Goal: Contribute content: Add original content to the website for others to see

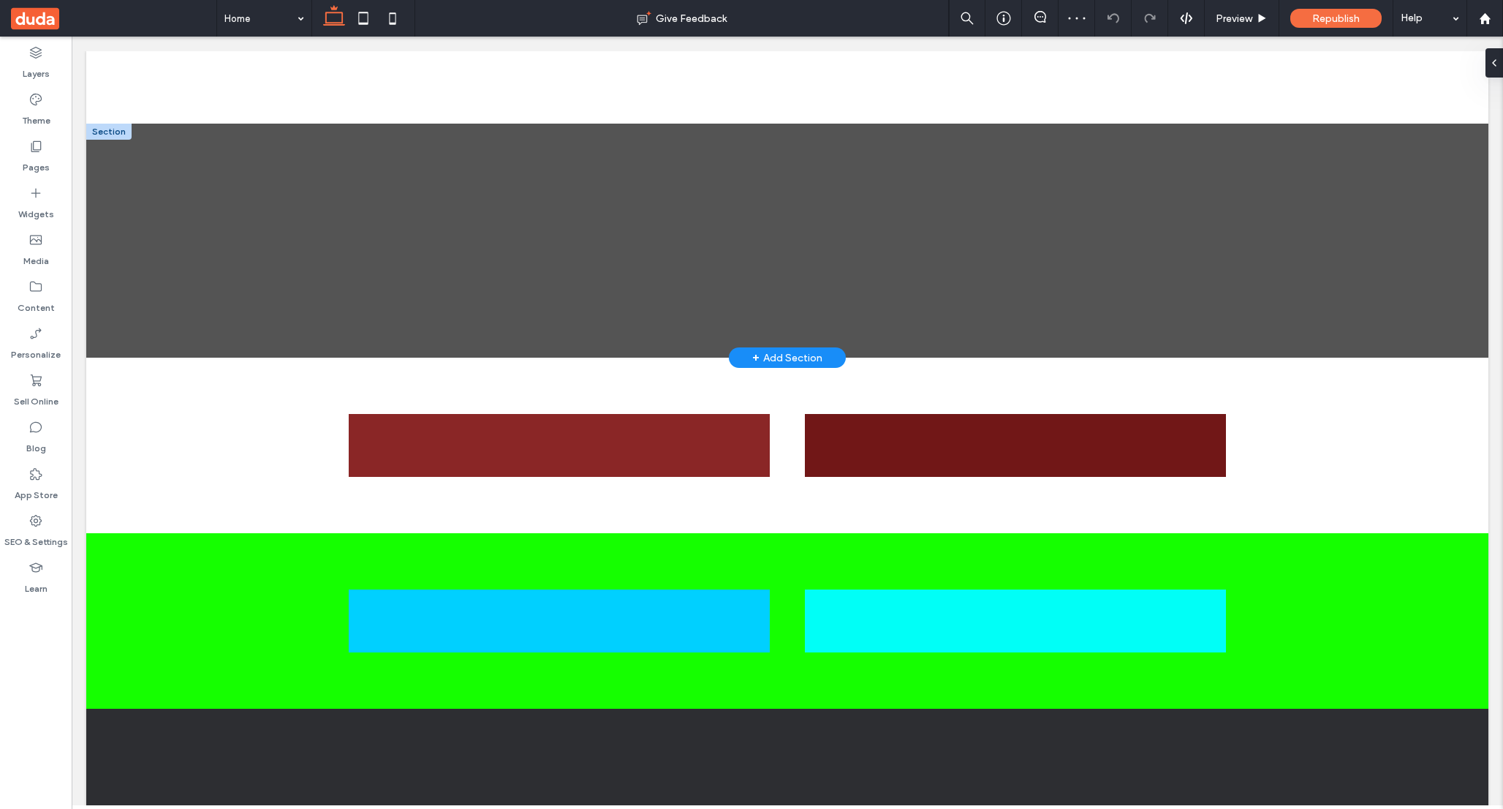
click at [765, 355] on div "+ Add Section" at bounding box center [787, 357] width 70 height 16
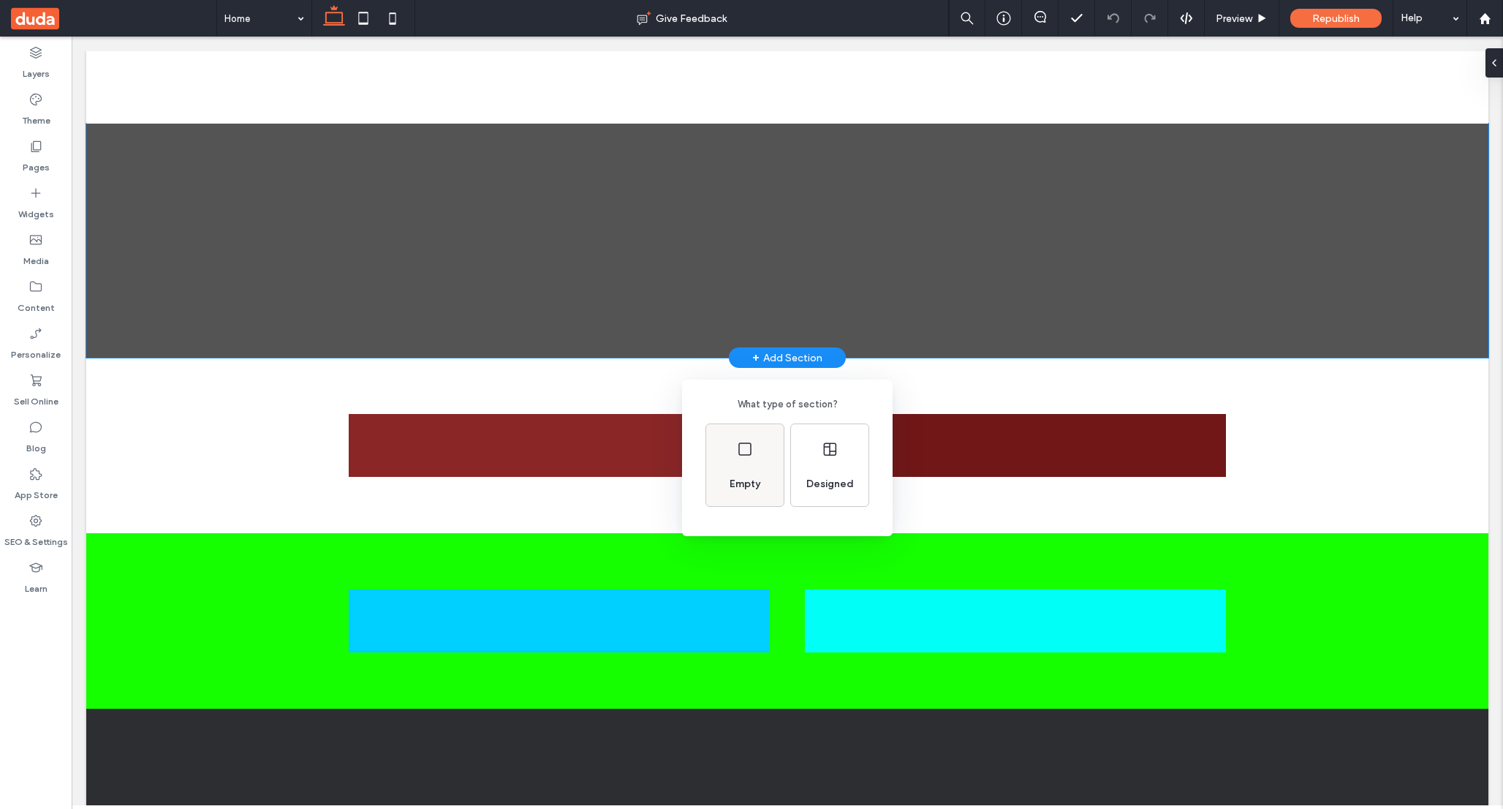
click at [757, 443] on div "Empty" at bounding box center [744, 465] width 77 height 82
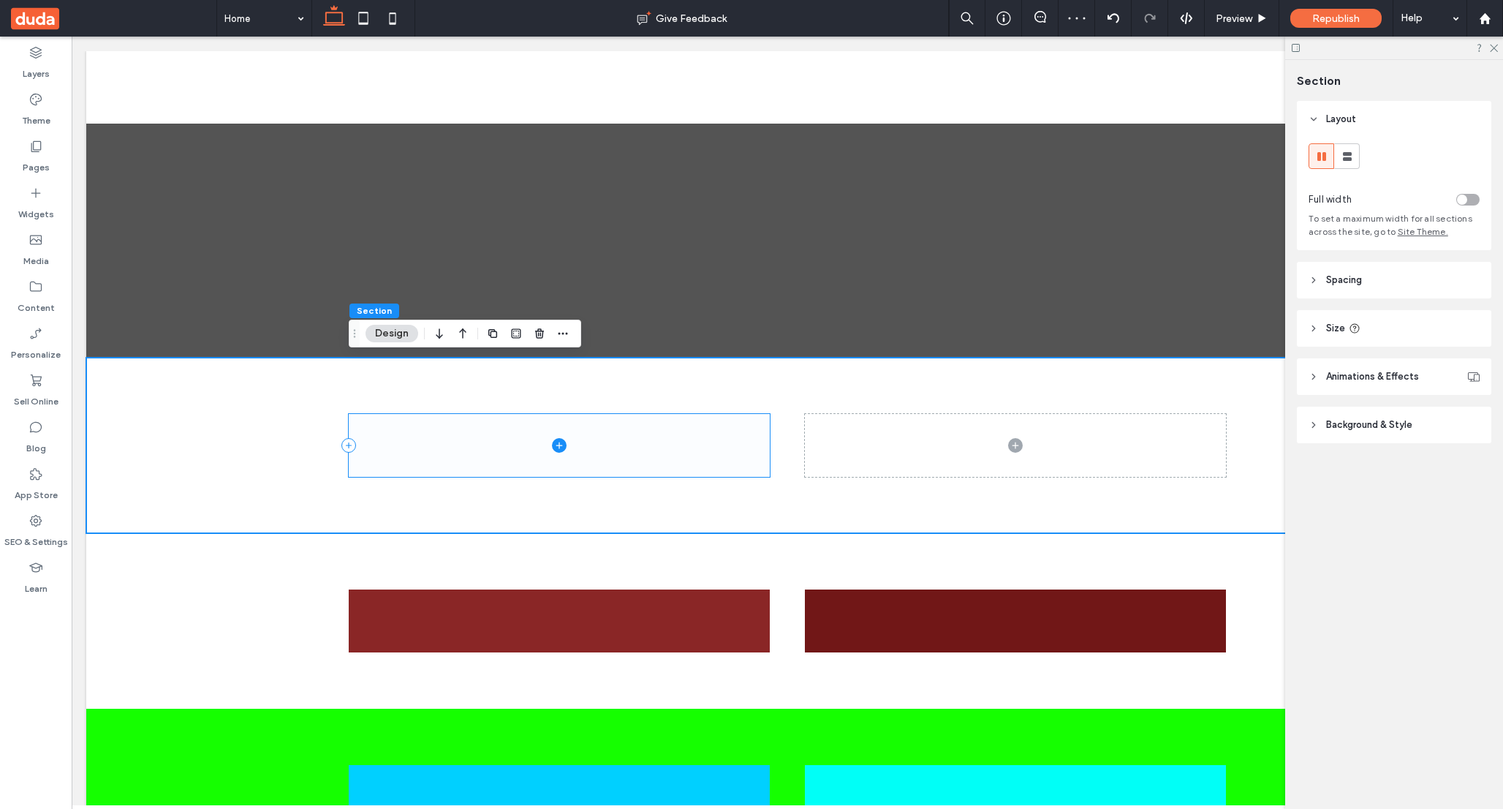
click at [559, 444] on icon at bounding box center [559, 444] width 7 height 1
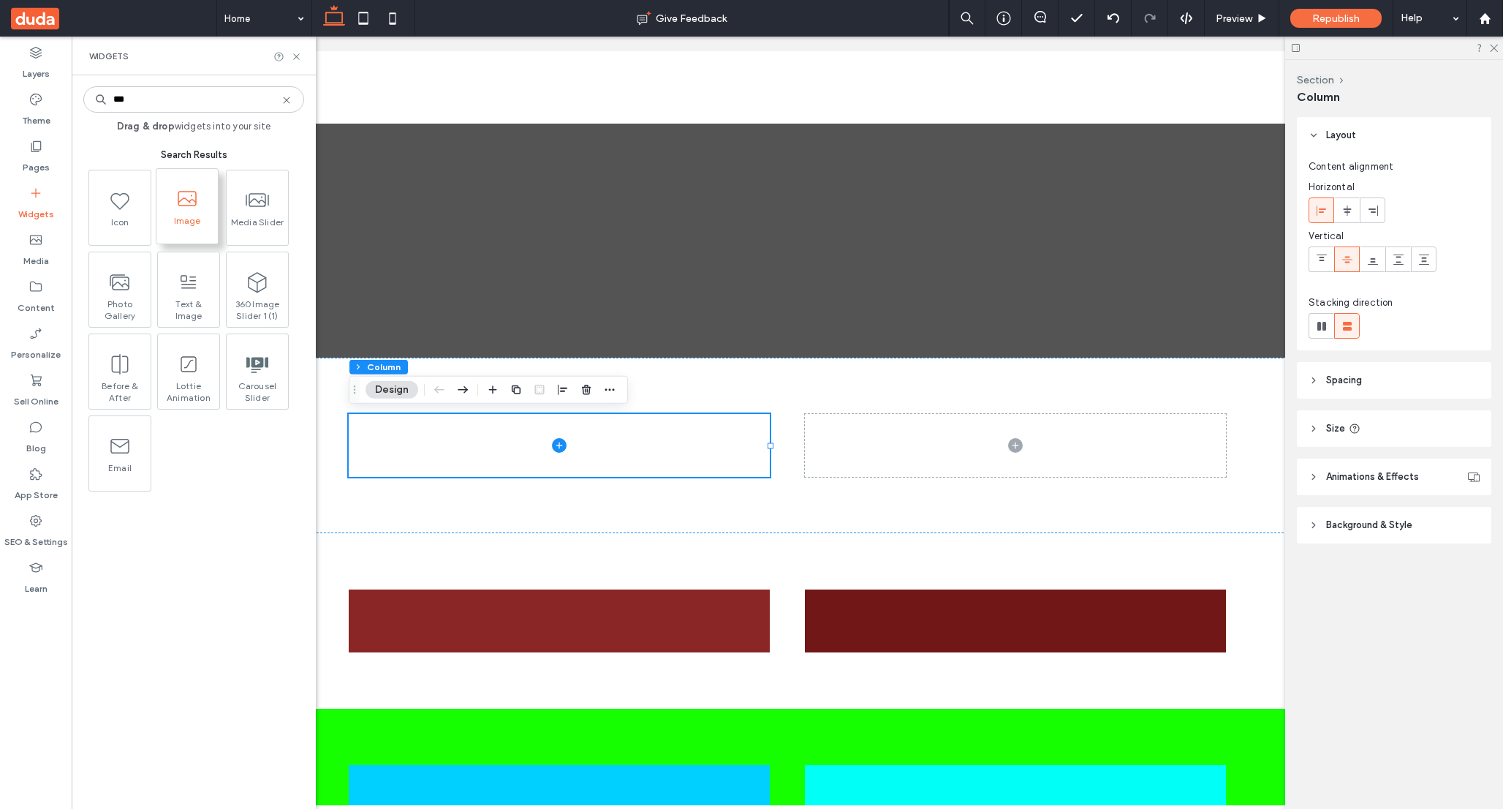
type input "***"
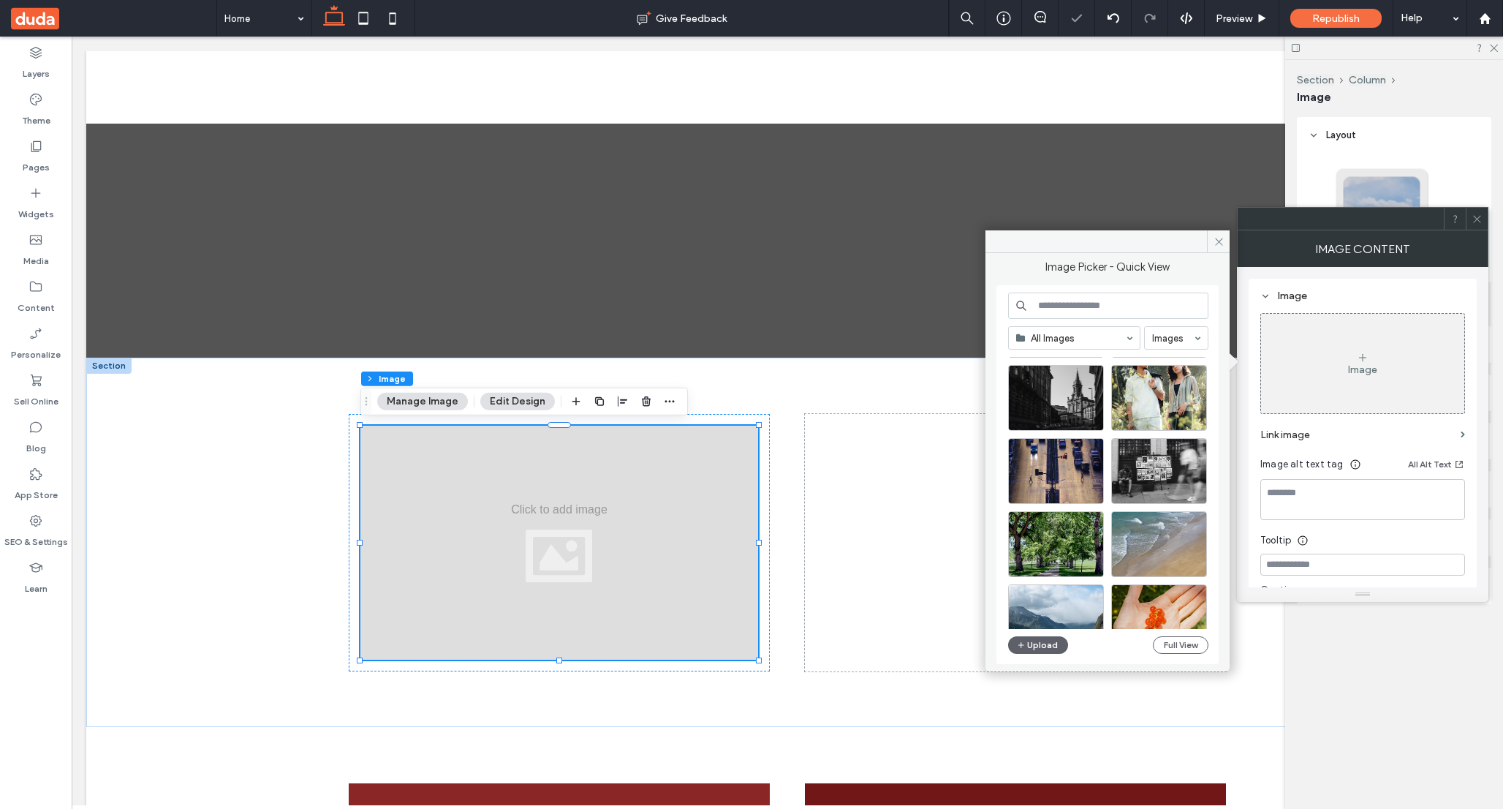
scroll to position [493, 0]
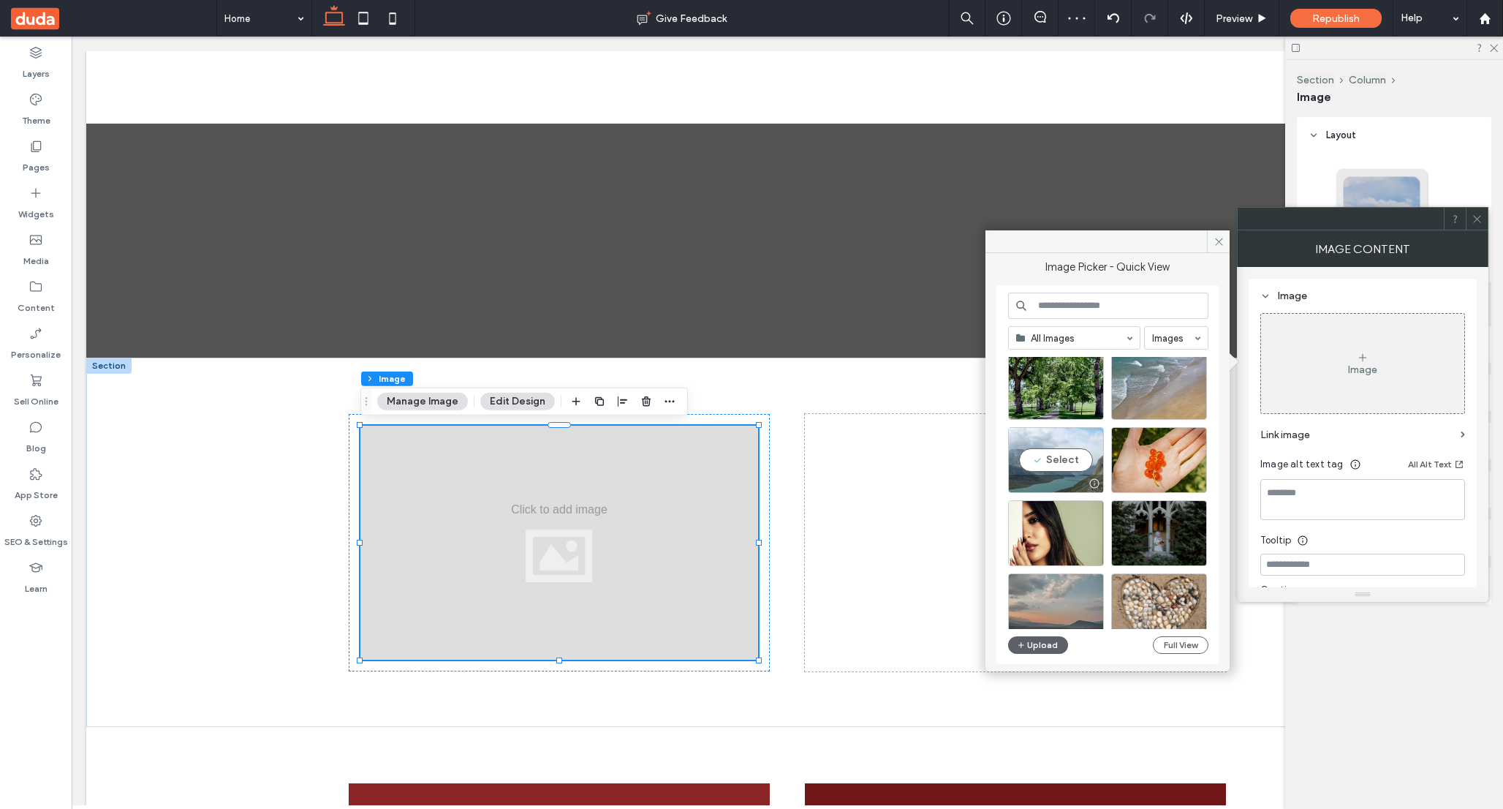
click at [1062, 462] on div "Select" at bounding box center [1056, 460] width 96 height 66
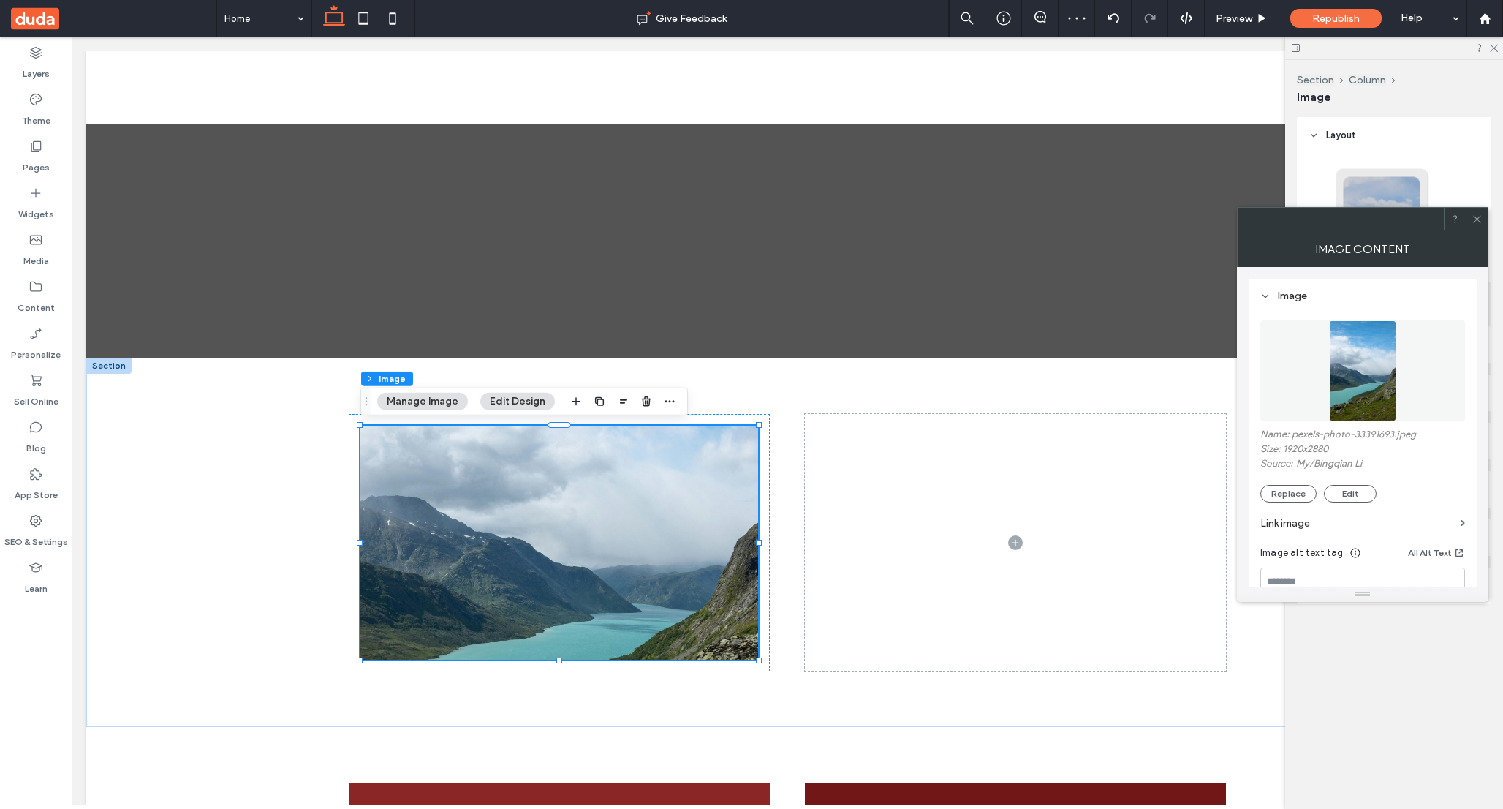
click at [1478, 212] on span at bounding box center [1477, 219] width 11 height 22
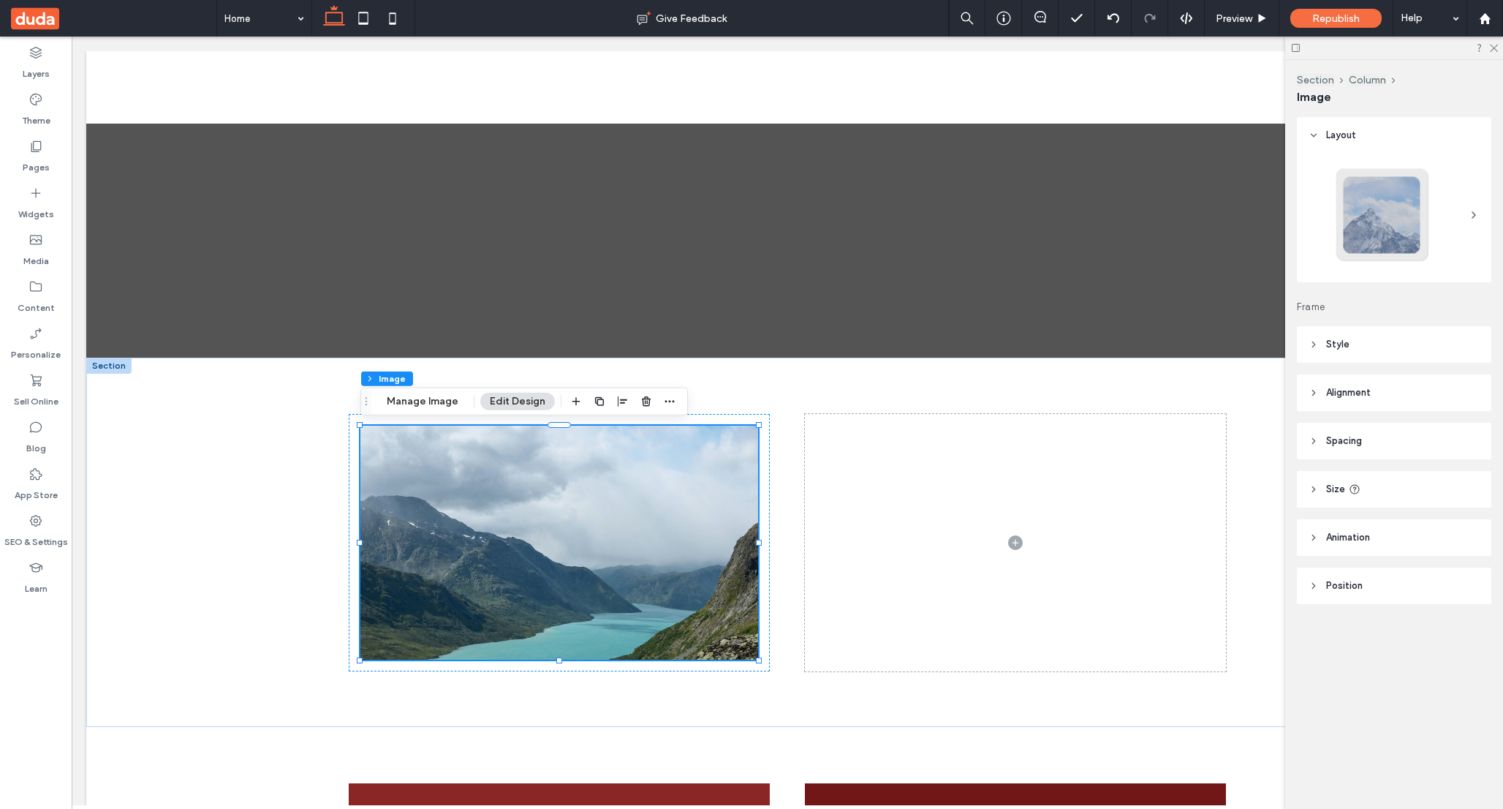
click at [1316, 590] on icon at bounding box center [1314, 585] width 10 height 10
click at [1355, 637] on div "Default" at bounding box center [1388, 640] width 147 height 15
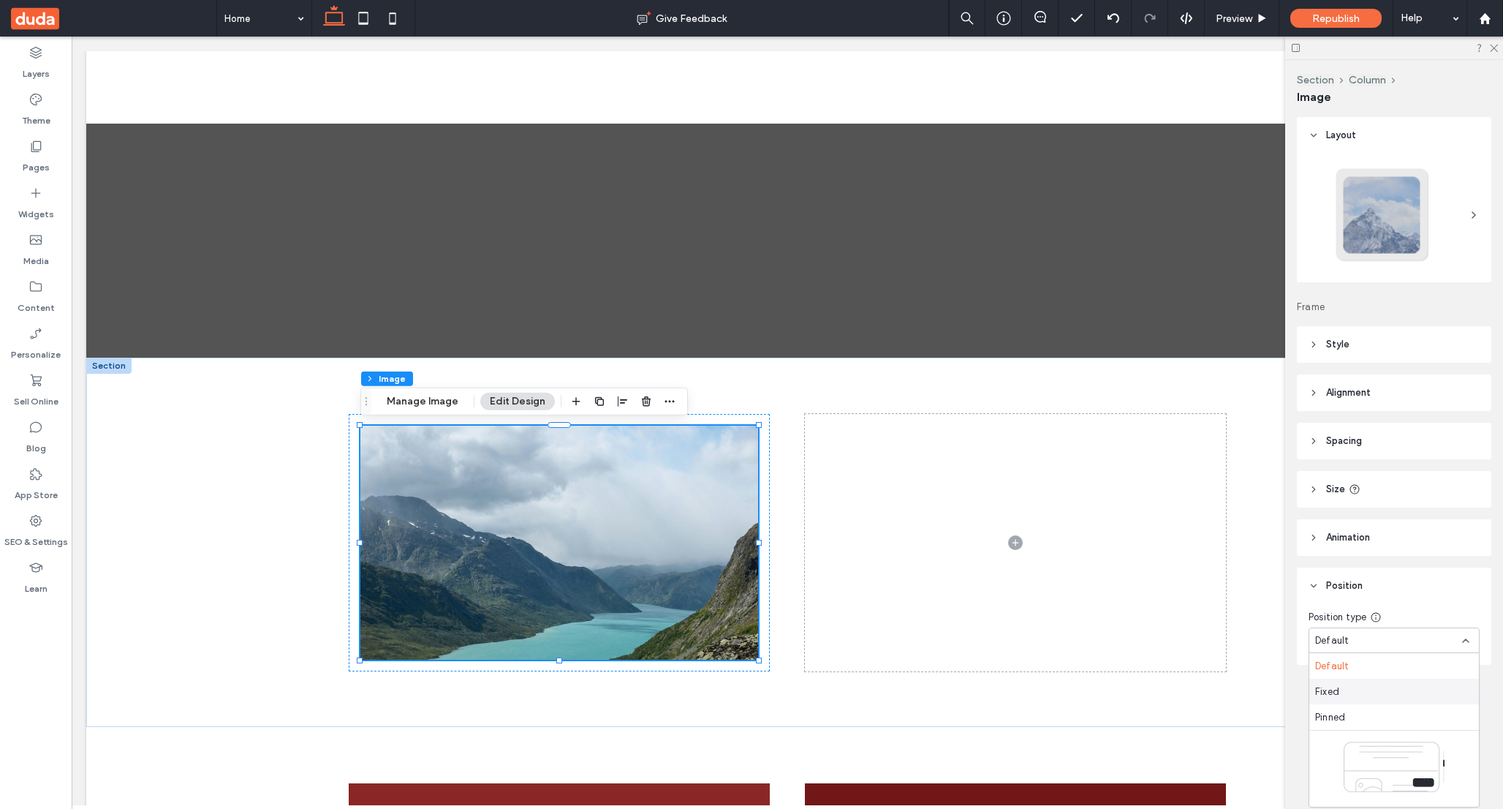
click at [1344, 692] on div "Fixed" at bounding box center [1394, 691] width 170 height 26
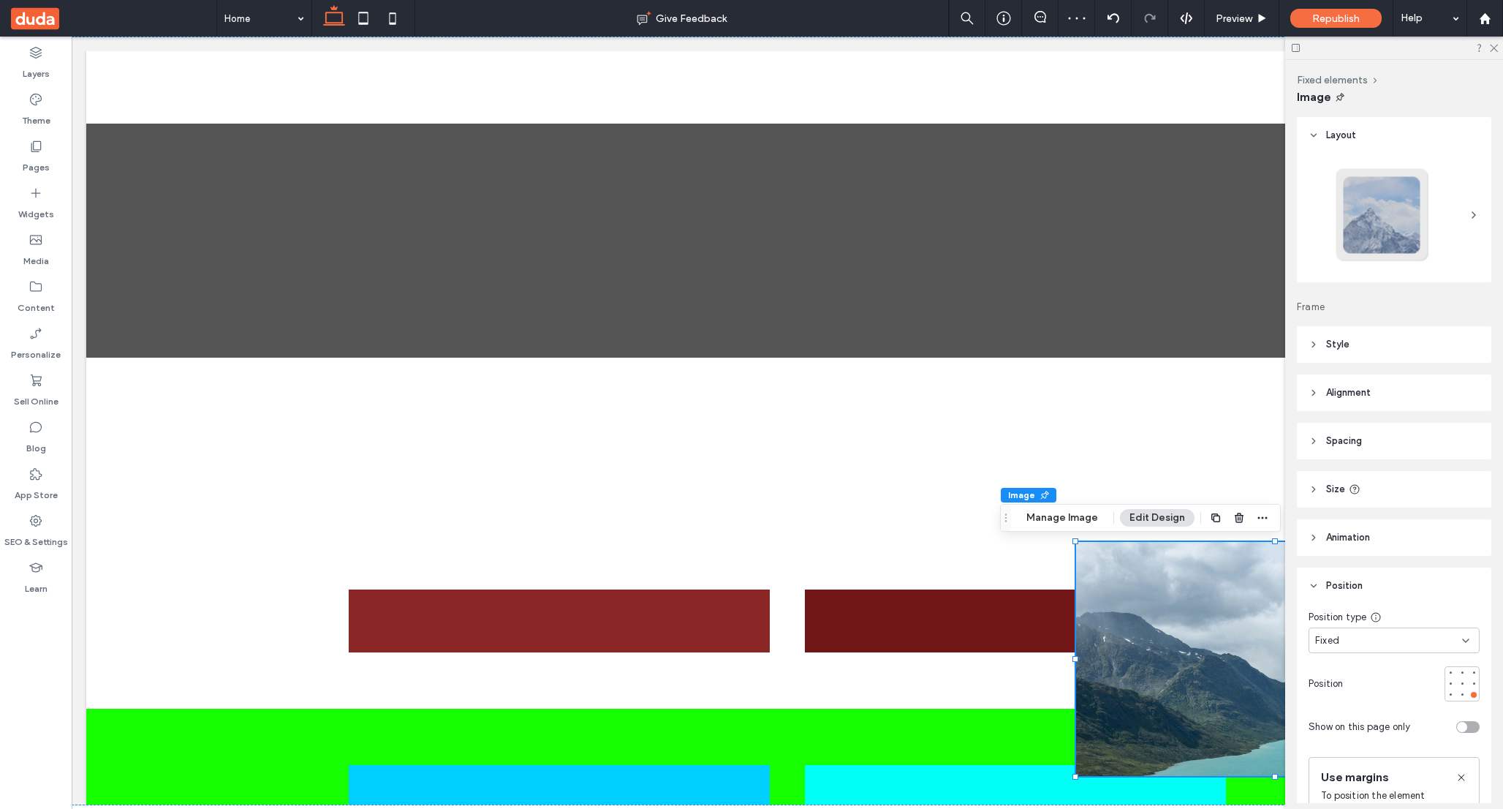
click at [1352, 635] on div "Fixed" at bounding box center [1388, 640] width 147 height 15
click at [31, 64] on label "Layers" at bounding box center [36, 70] width 27 height 20
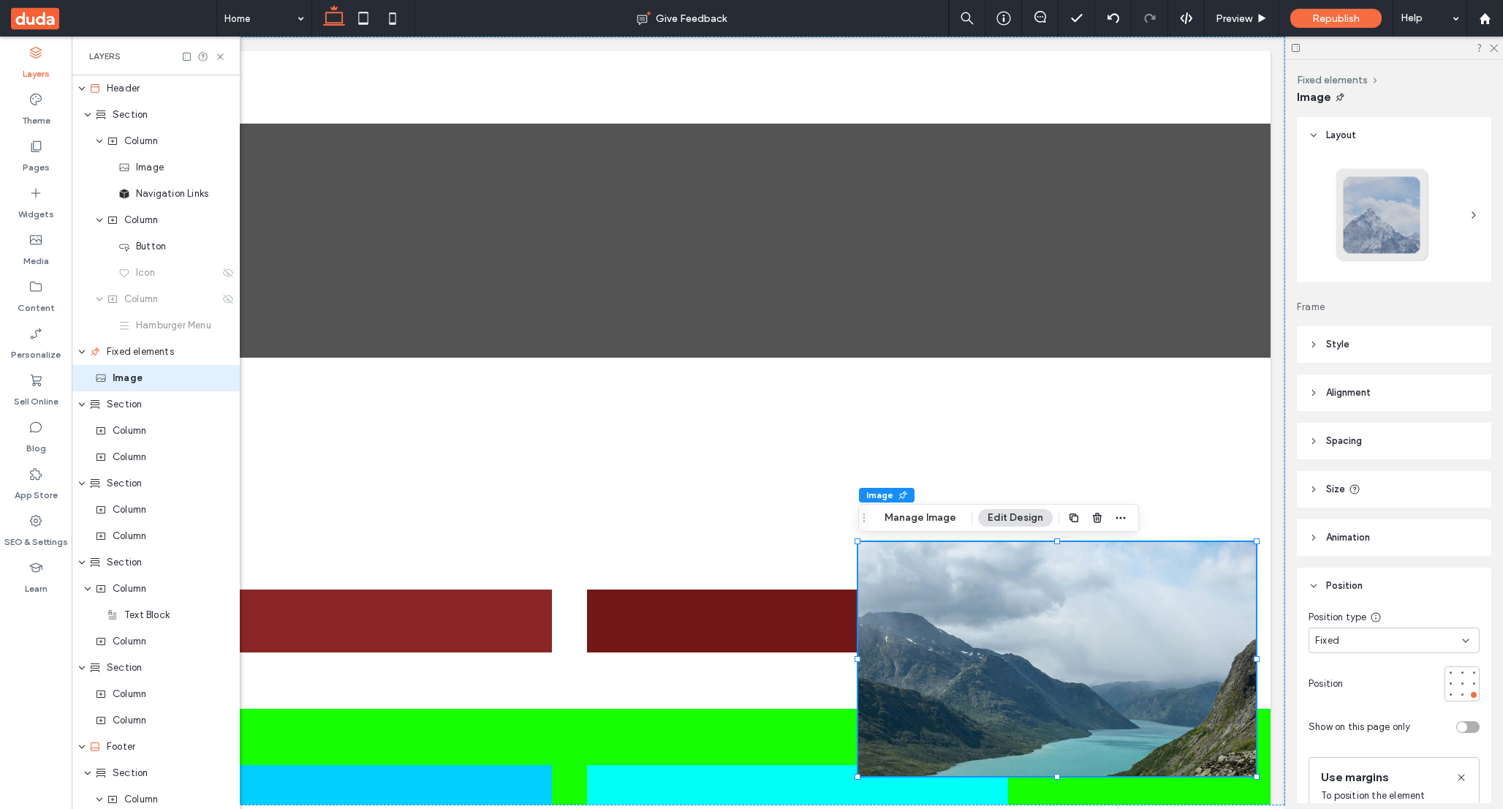
click at [1377, 639] on div "Fixed" at bounding box center [1388, 640] width 147 height 15
click at [1348, 664] on div "Default" at bounding box center [1394, 666] width 170 height 26
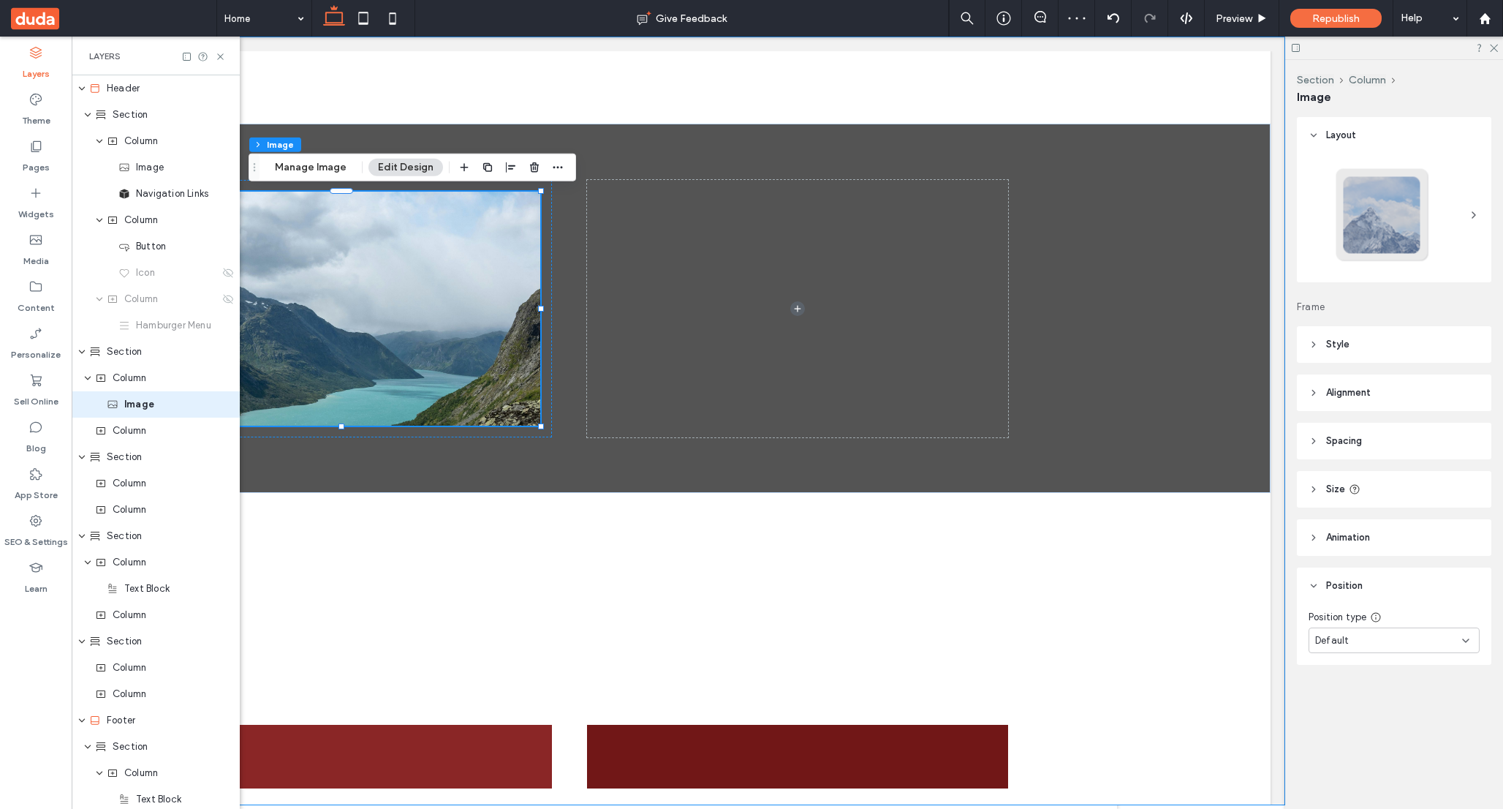
click at [453, 360] on span at bounding box center [569, 421] width 1431 height 768
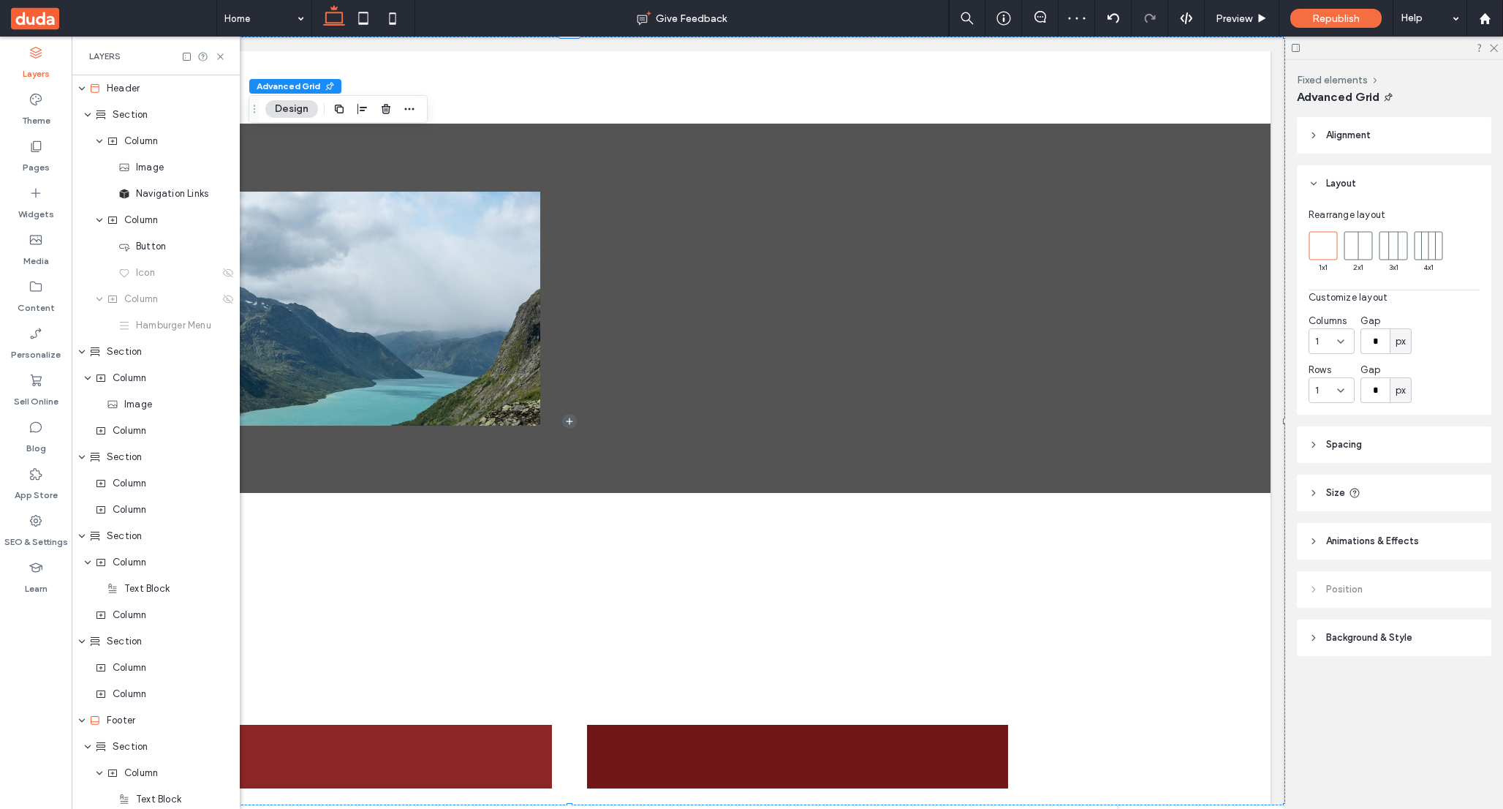
click at [425, 377] on span at bounding box center [569, 421] width 1431 height 768
click at [455, 357] on span at bounding box center [569, 421] width 1431 height 768
click at [455, 464] on span at bounding box center [569, 421] width 1431 height 768
click at [538, 338] on span at bounding box center [569, 421] width 1431 height 768
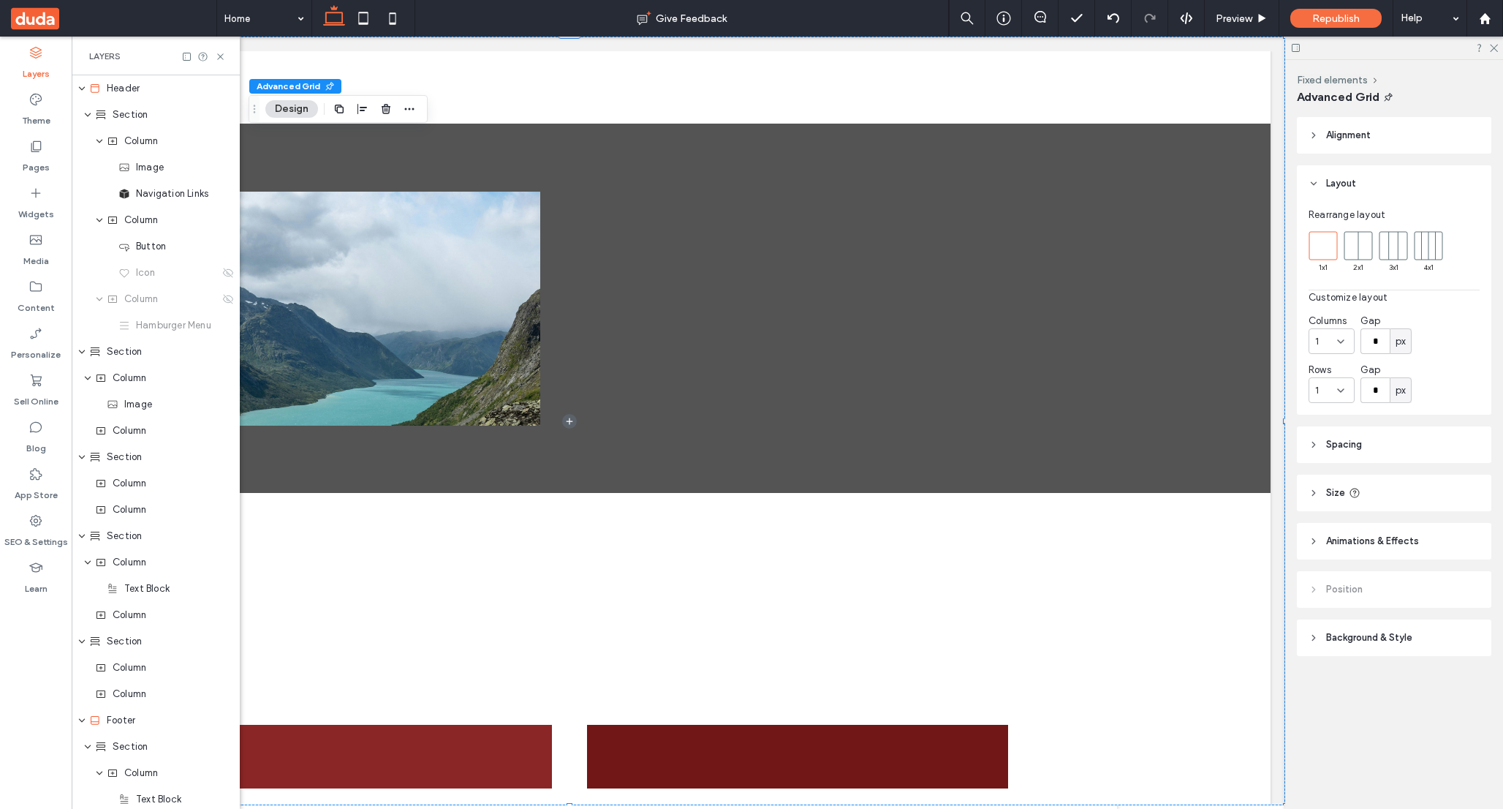
click at [565, 338] on span at bounding box center [569, 421] width 1431 height 768
click at [493, 153] on span at bounding box center [569, 421] width 1431 height 768
click at [224, 56] on icon at bounding box center [220, 56] width 11 height 11
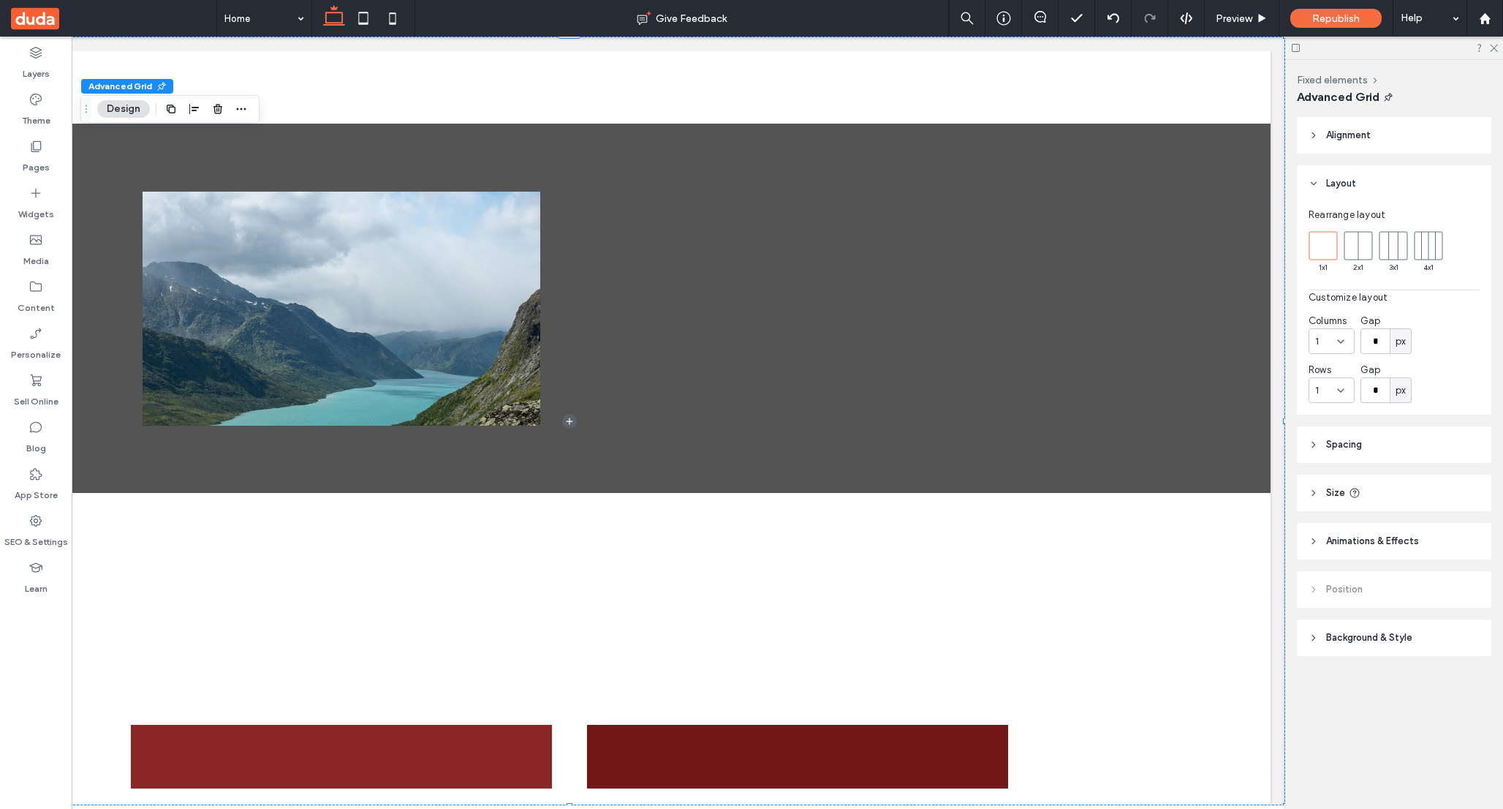
click at [292, 279] on span at bounding box center [569, 421] width 1431 height 768
click at [344, 754] on span at bounding box center [569, 421] width 1431 height 768
click at [572, 423] on icon at bounding box center [569, 421] width 15 height 15
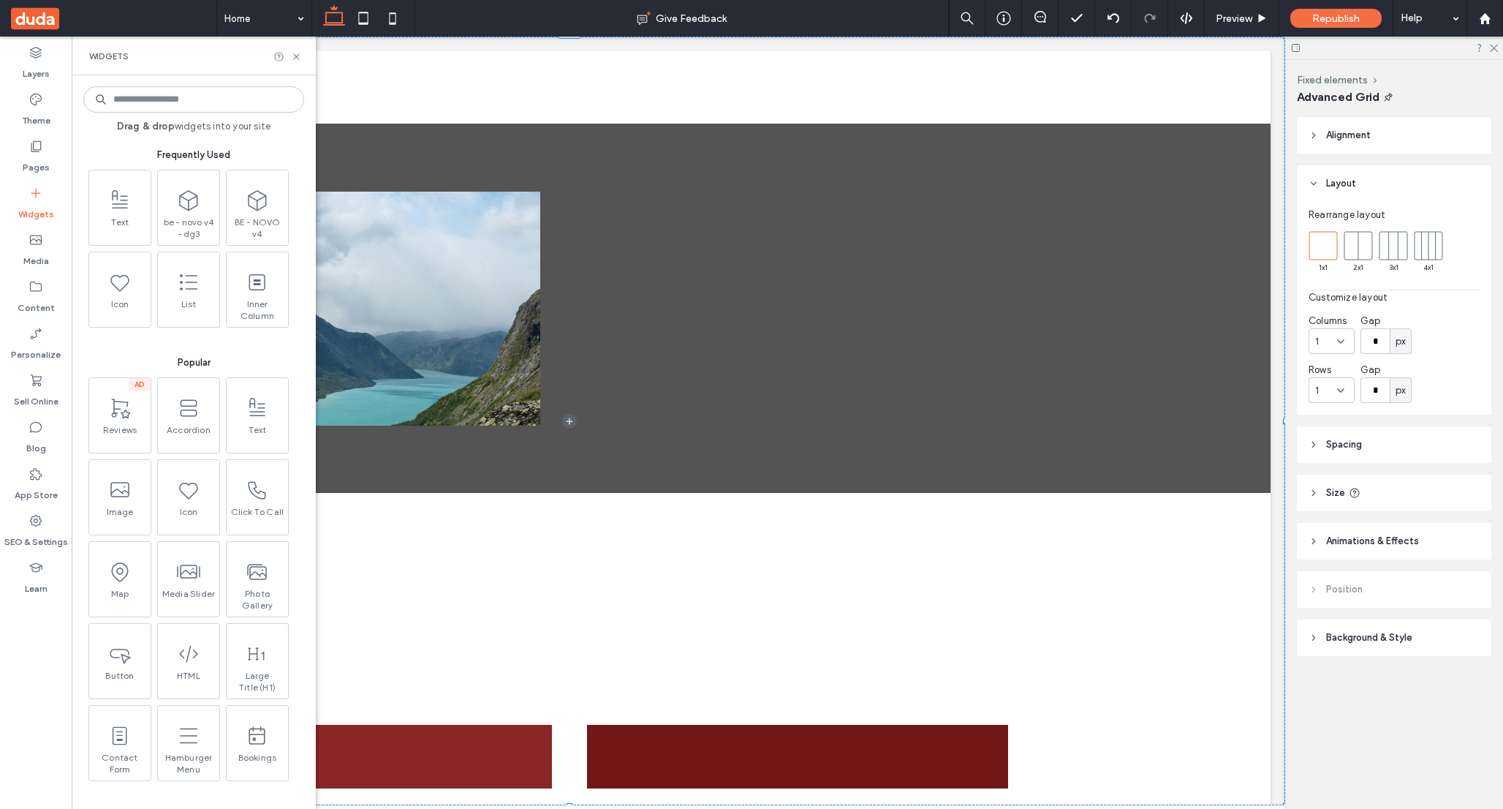
click at [462, 305] on span at bounding box center [569, 421] width 1431 height 768
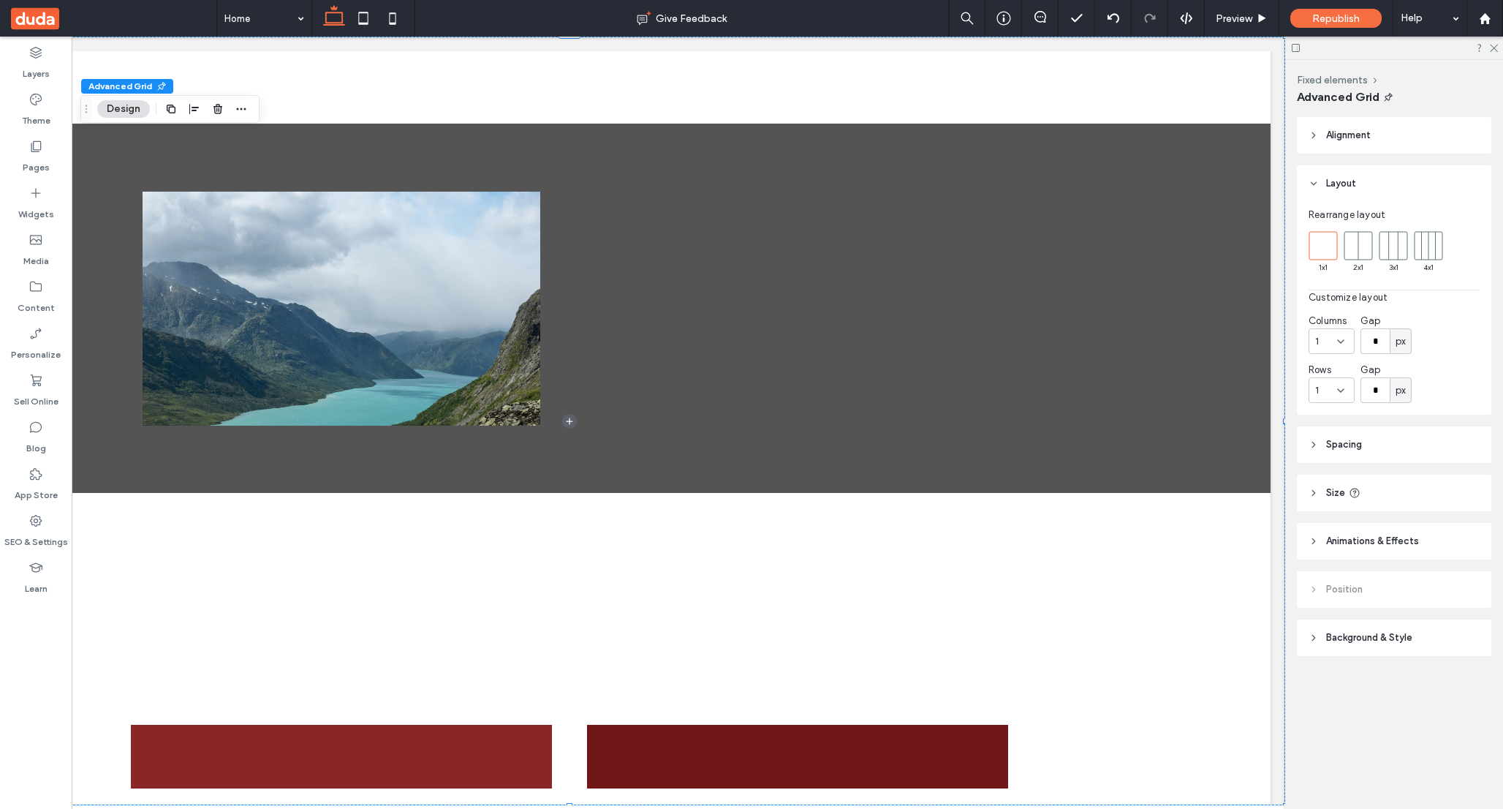
click at [462, 305] on span at bounding box center [569, 421] width 1431 height 768
